Goal: Task Accomplishment & Management: Use online tool/utility

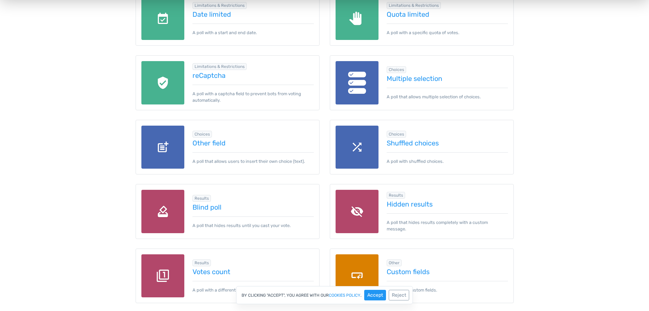
scroll to position [511, 0]
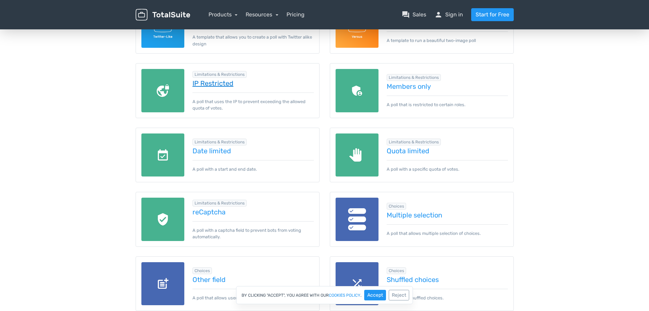
click at [210, 80] on link "IP Restricted" at bounding box center [253, 83] width 121 height 8
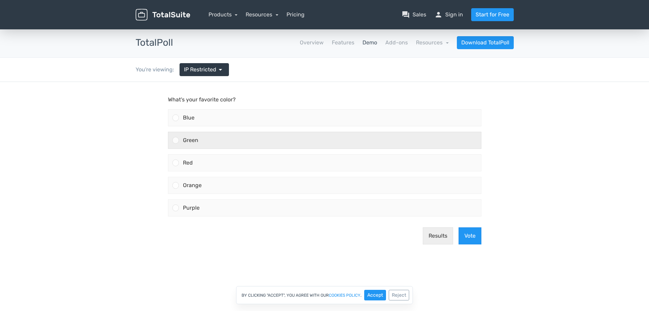
click at [193, 143] on span "Green" at bounding box center [190, 140] width 15 height 6
click at [176, 140] on input "Green" at bounding box center [176, 140] width 0 height 0
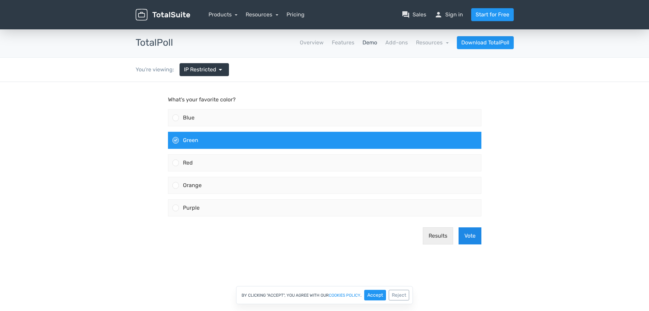
click at [469, 234] on button "Vote" at bounding box center [470, 235] width 23 height 17
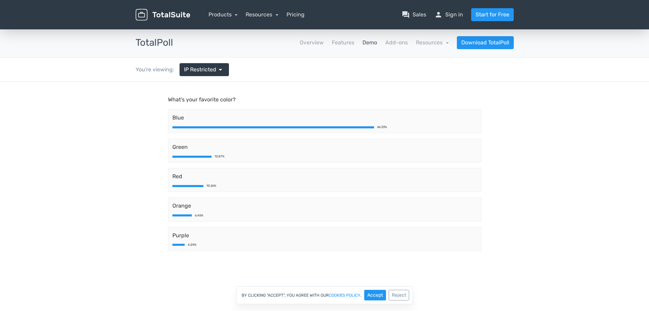
scroll to position [34, 0]
click at [220, 71] on span "arrow_drop_down" at bounding box center [220, 69] width 8 height 8
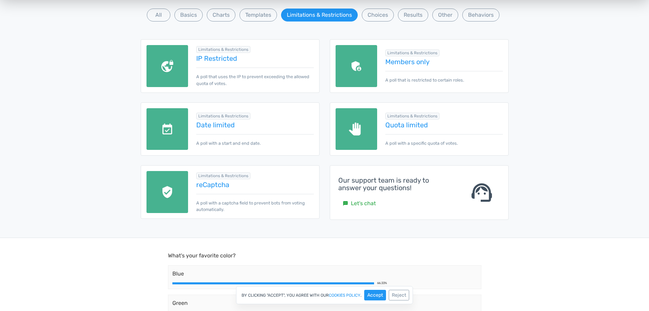
scroll to position [102, 0]
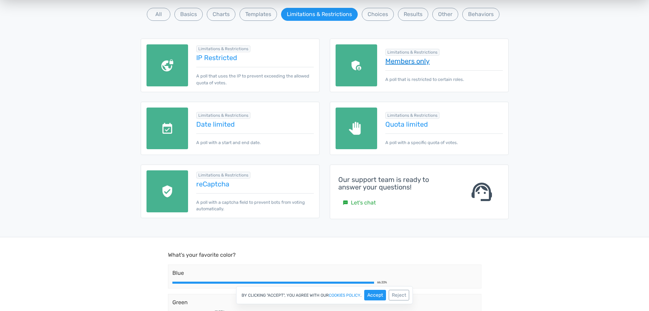
click at [406, 62] on link "Members only" at bounding box center [444, 61] width 117 height 8
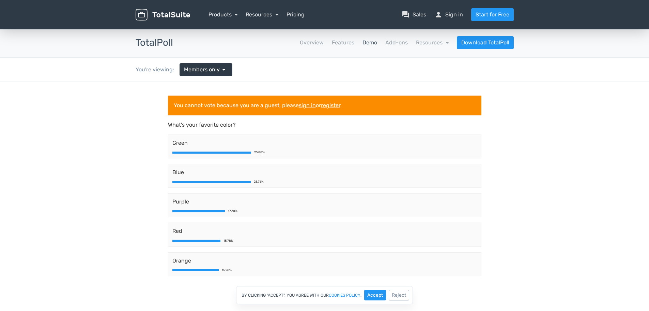
click at [366, 40] on link "Demo" at bounding box center [370, 43] width 15 height 8
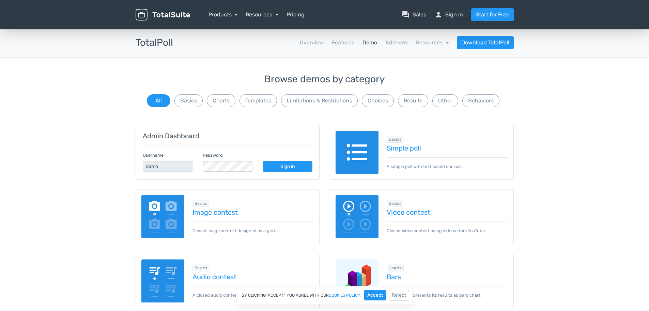
scroll to position [102, 0]
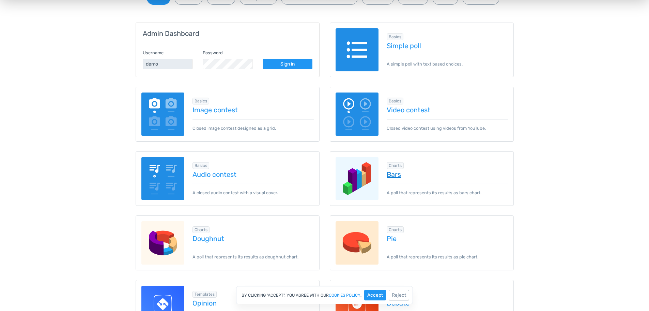
click at [394, 175] on link "Bars" at bounding box center [447, 174] width 121 height 8
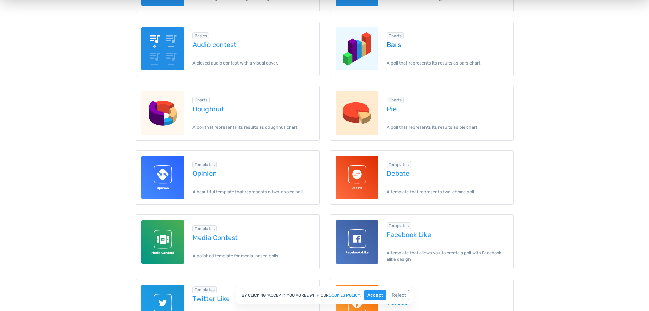
scroll to position [239, 0]
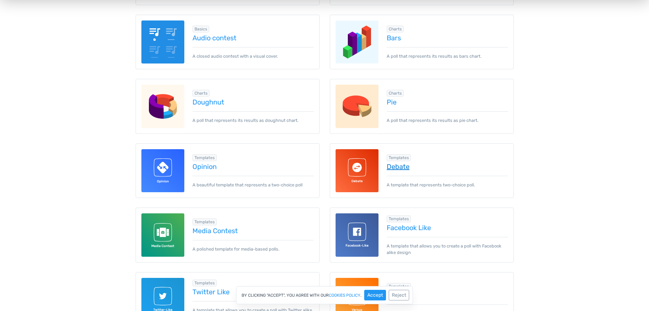
click at [399, 167] on link "Debate" at bounding box center [447, 167] width 121 height 8
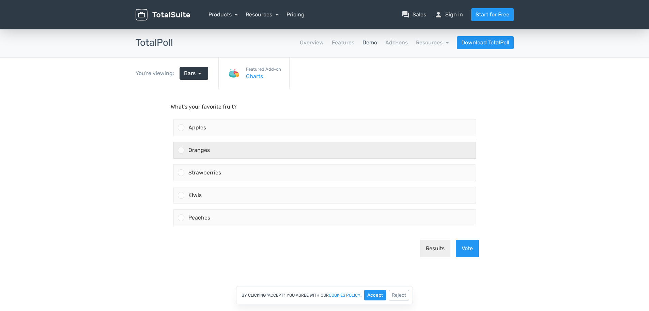
click at [218, 148] on div "Oranges" at bounding box center [329, 150] width 291 height 16
click at [181, 150] on input "Oranges" at bounding box center [181, 150] width 0 height 0
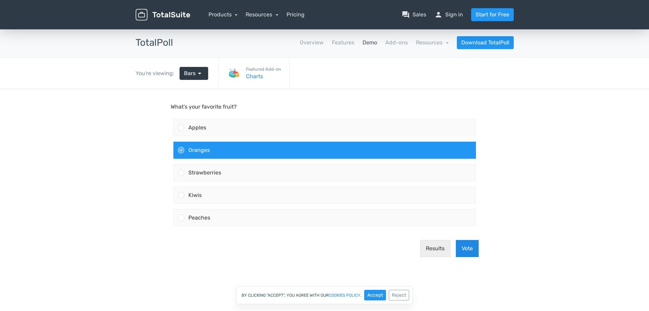
click at [467, 243] on button "Vote" at bounding box center [467, 248] width 23 height 17
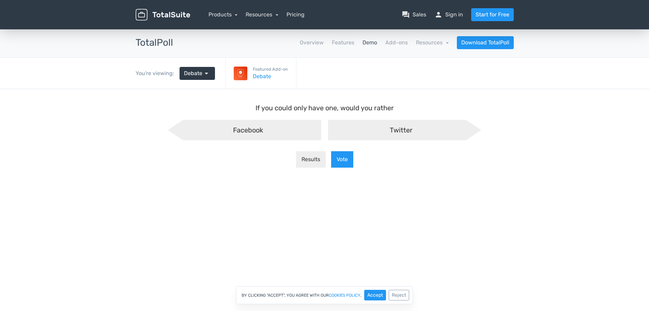
click at [252, 128] on span "Facebook" at bounding box center [248, 130] width 30 height 8
click at [179, 128] on input "Facebook" at bounding box center [177, 125] width 4 height 4
radio input "true"
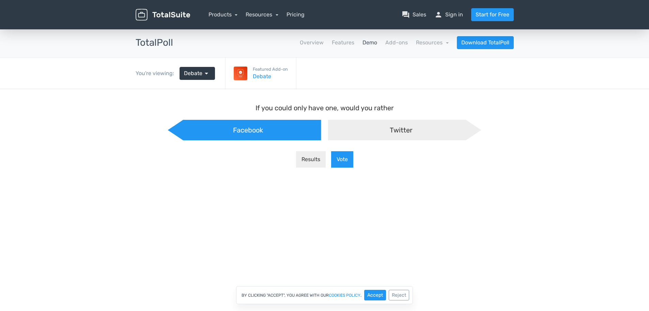
click at [378, 138] on div "Twitter" at bounding box center [404, 130] width 153 height 20
click at [327, 128] on input "Twitter" at bounding box center [325, 125] width 4 height 4
radio input "true"
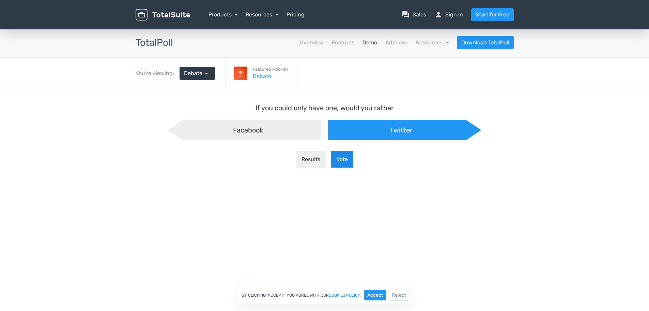
click at [340, 159] on button "Vote" at bounding box center [342, 159] width 22 height 16
